Goal: Information Seeking & Learning: Check status

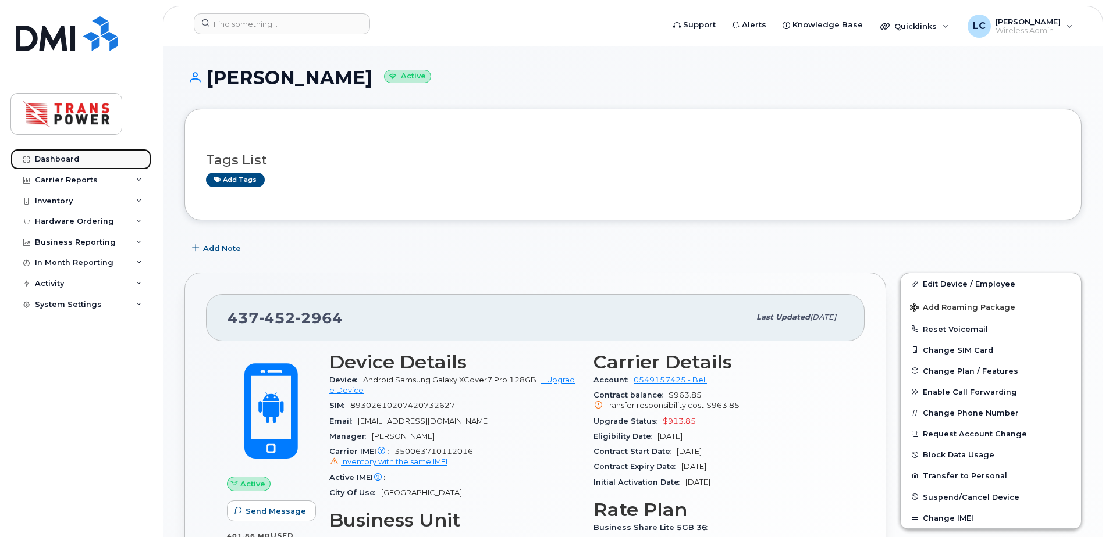
click at [66, 149] on link "Dashboard" at bounding box center [80, 159] width 141 height 21
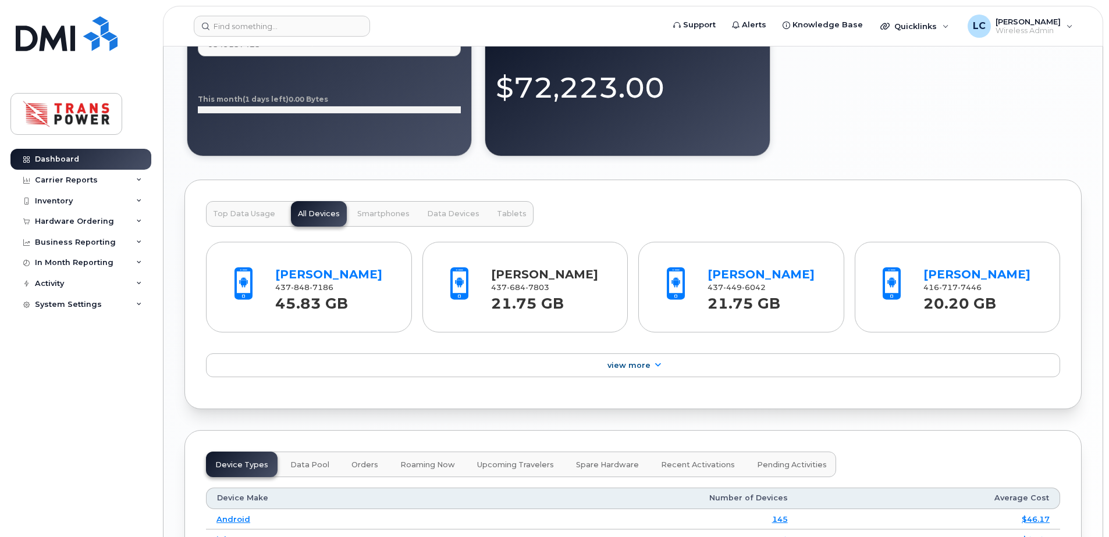
scroll to position [1163, 0]
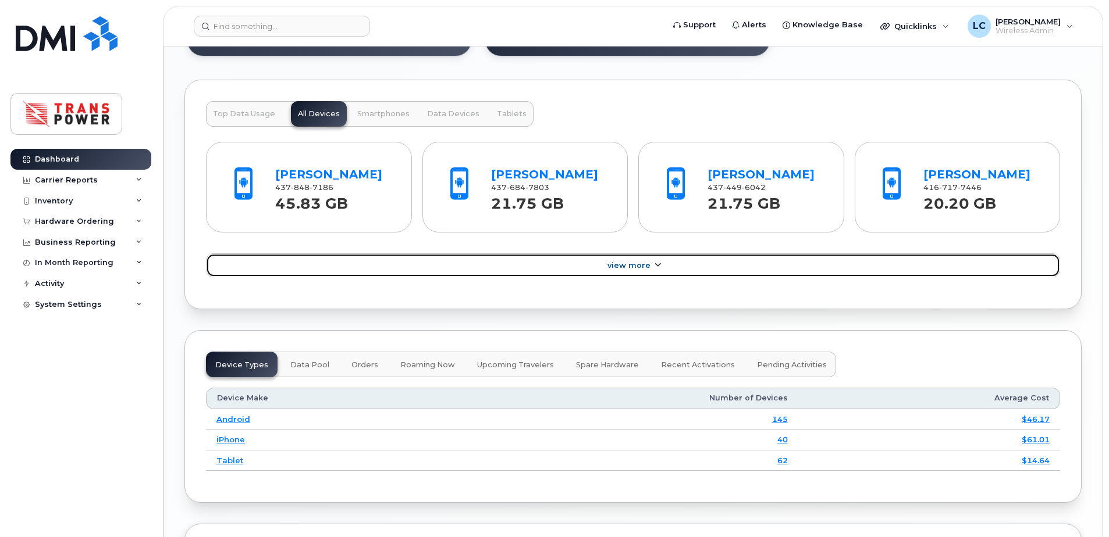
click at [561, 278] on link "View More" at bounding box center [633, 266] width 854 height 24
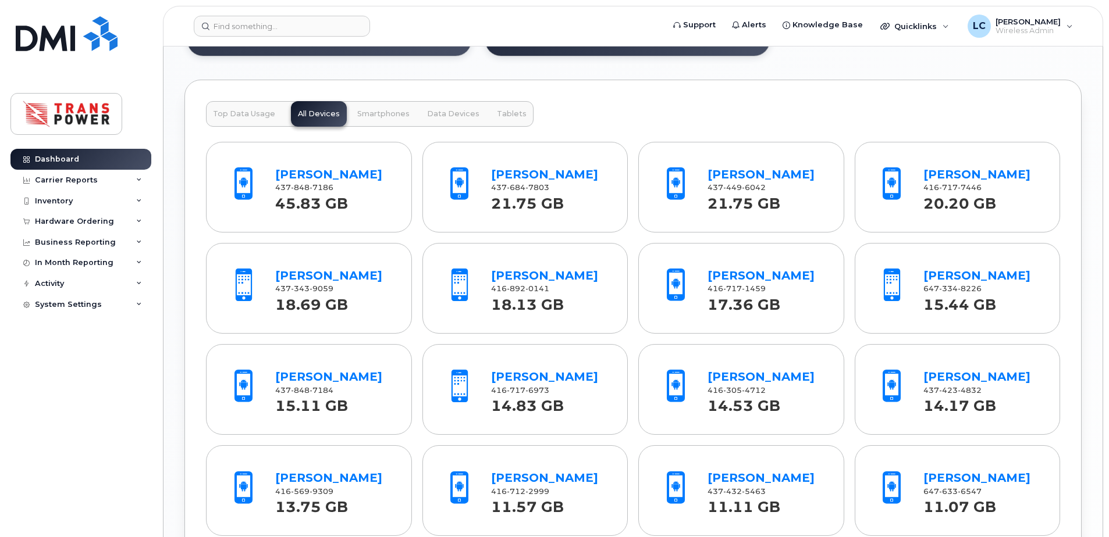
click at [227, 107] on button "Top Data Usage" at bounding box center [244, 114] width 76 height 26
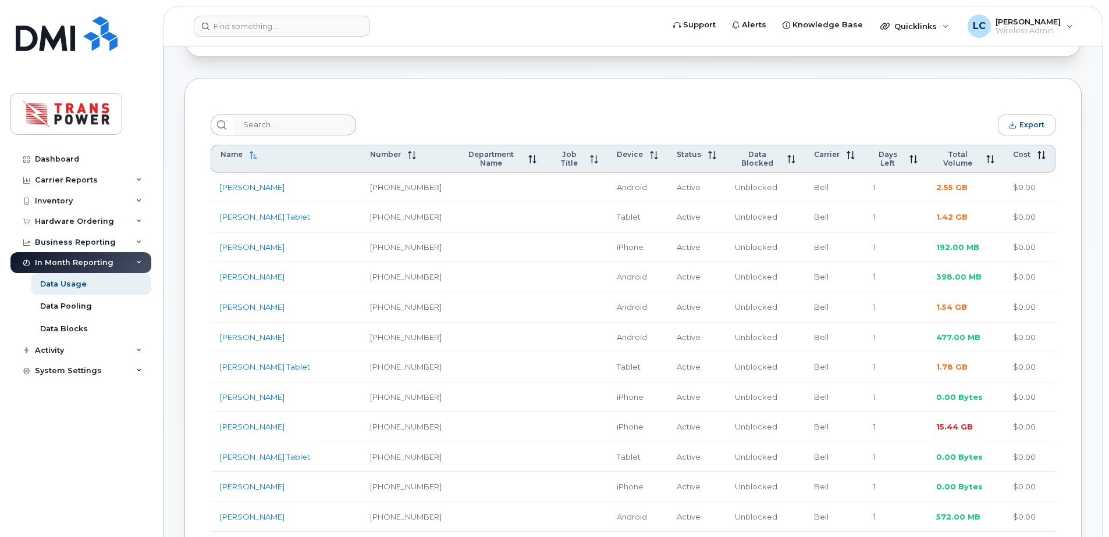
scroll to position [388, 0]
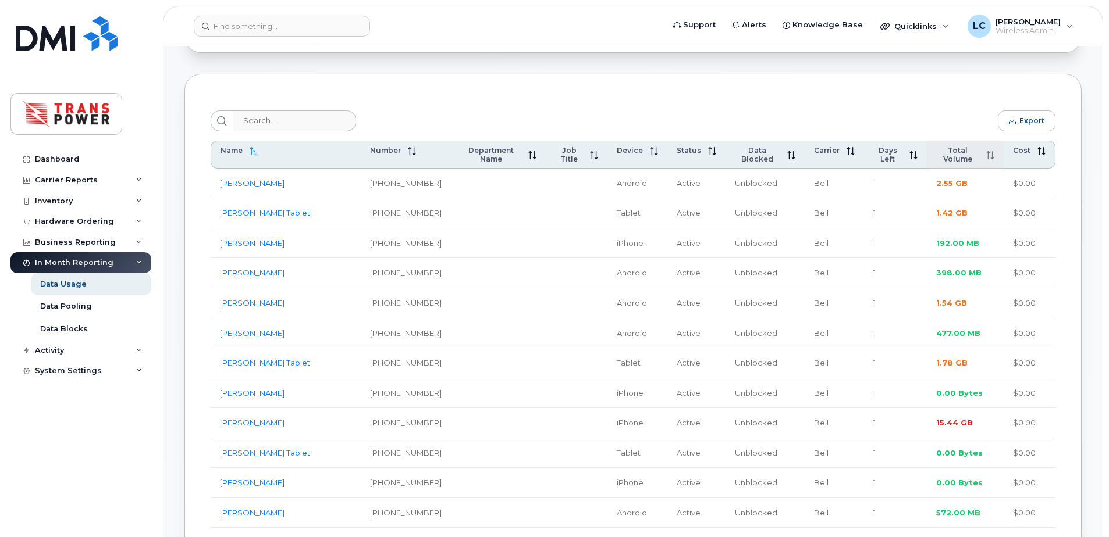
click at [946, 158] on span "Total Volume" at bounding box center [957, 154] width 43 height 17
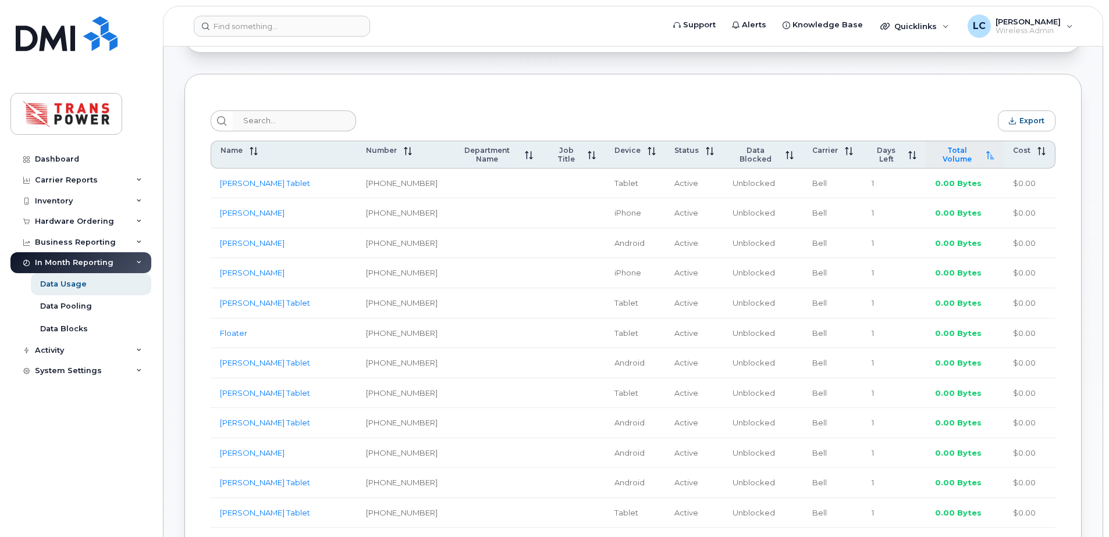
click at [947, 155] on span "Total Volume" at bounding box center [957, 154] width 44 height 17
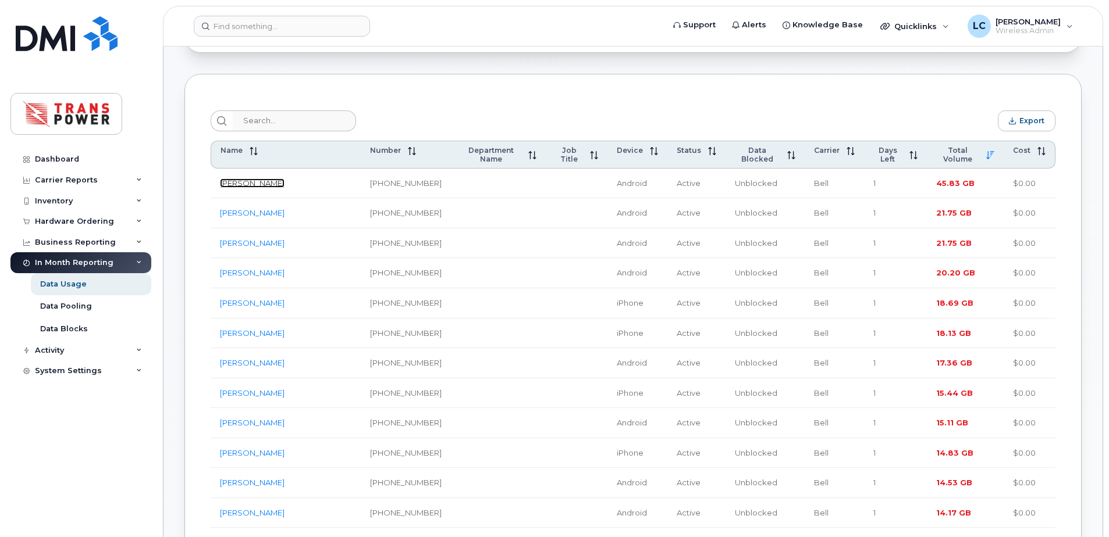
click at [247, 179] on link "Kevin Jennings" at bounding box center [252, 183] width 65 height 9
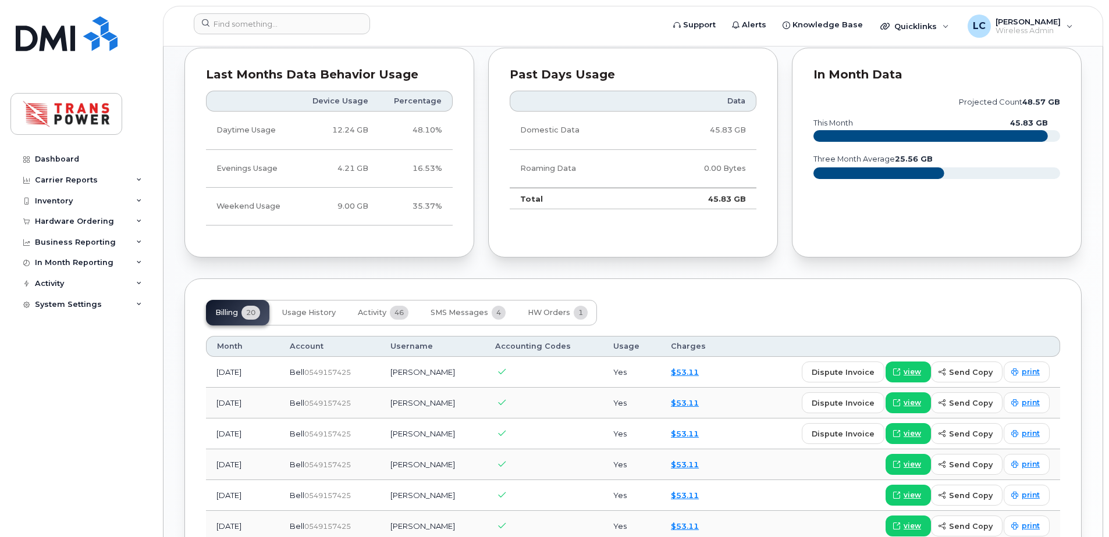
scroll to position [775, 0]
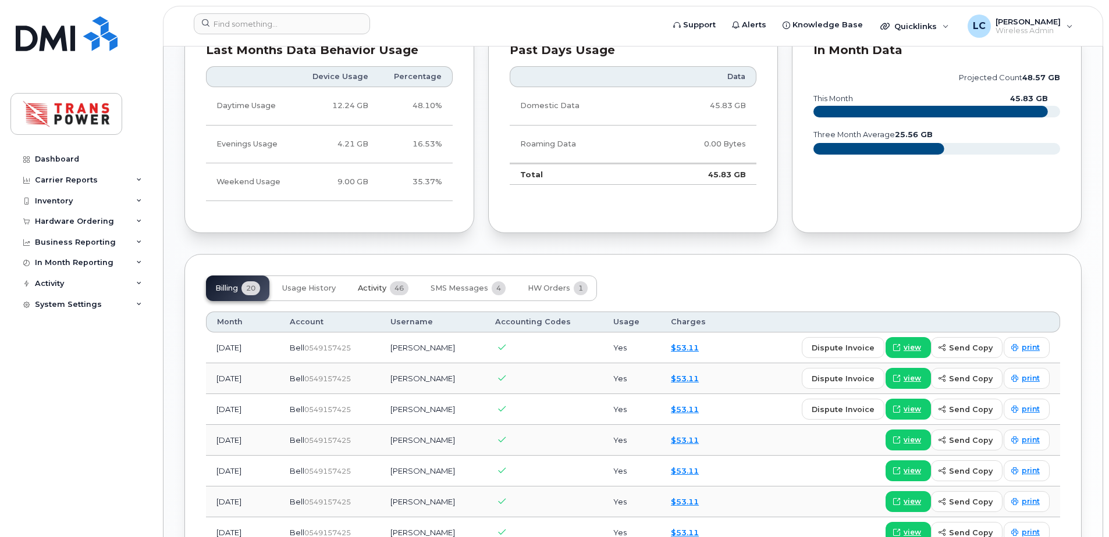
click at [393, 293] on span "46" at bounding box center [399, 289] width 19 height 14
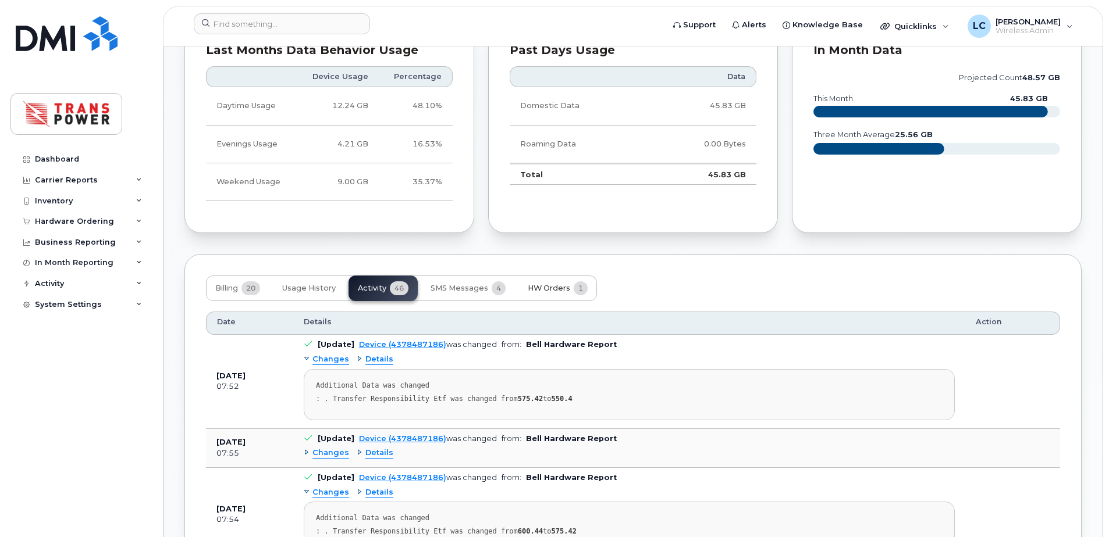
click at [543, 290] on span "HW Orders" at bounding box center [549, 288] width 42 height 9
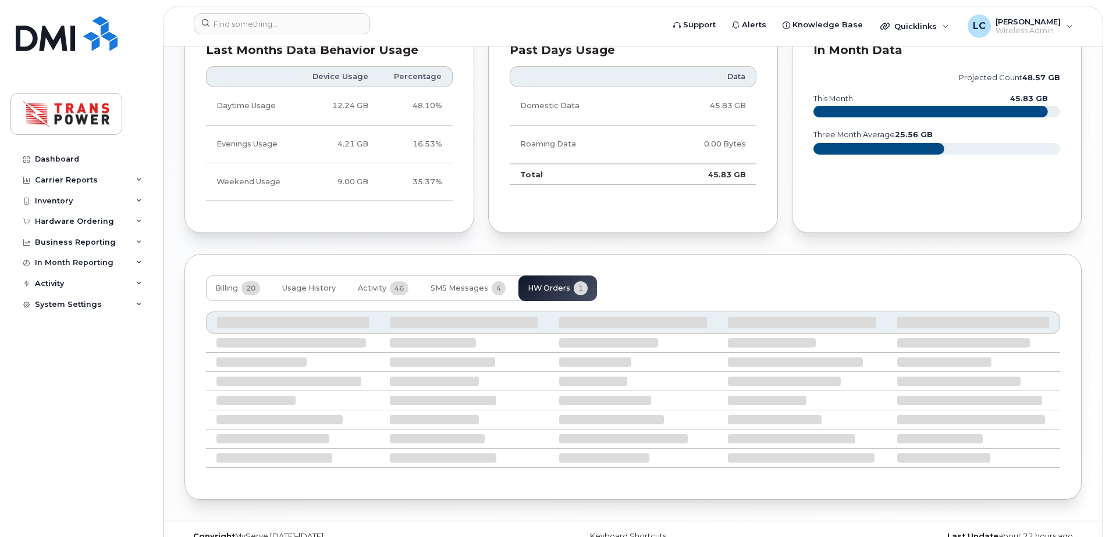
scroll to position [703, 0]
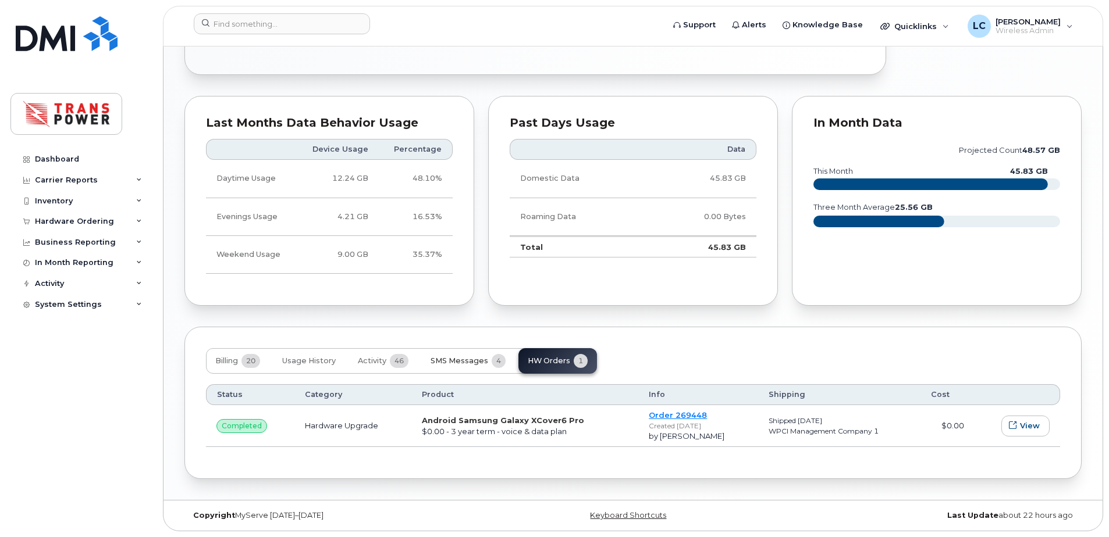
click at [474, 357] on span "SMS Messages" at bounding box center [459, 361] width 58 height 9
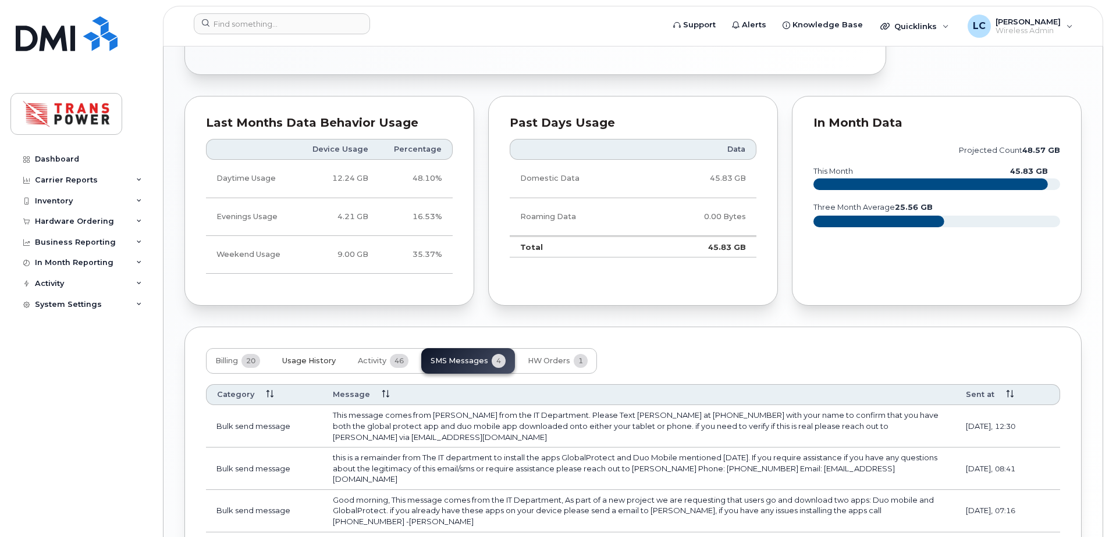
click at [306, 351] on button "Usage History" at bounding box center [309, 361] width 72 height 26
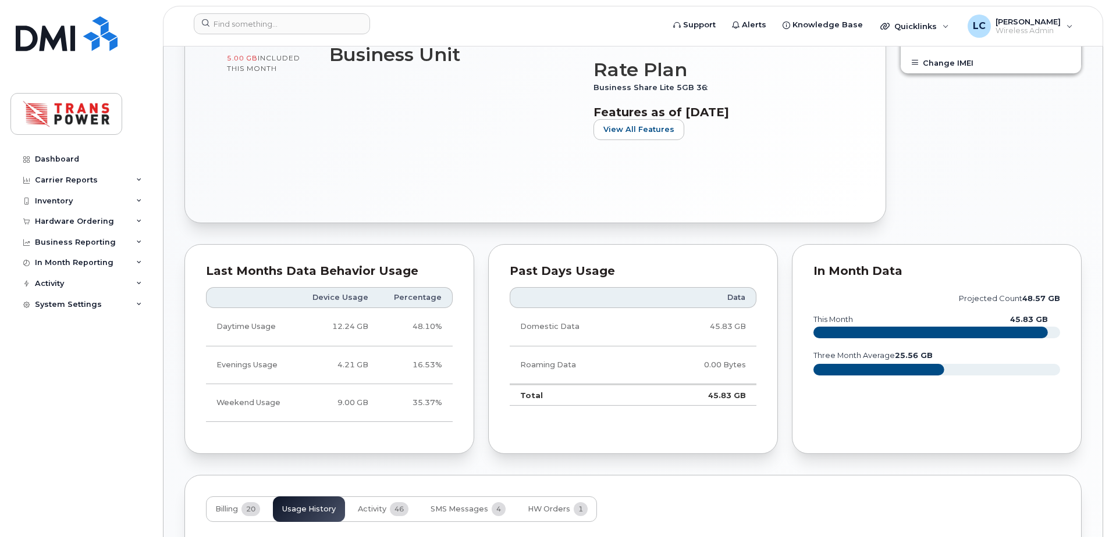
scroll to position [571, 0]
